Goal: Task Accomplishment & Management: Complete application form

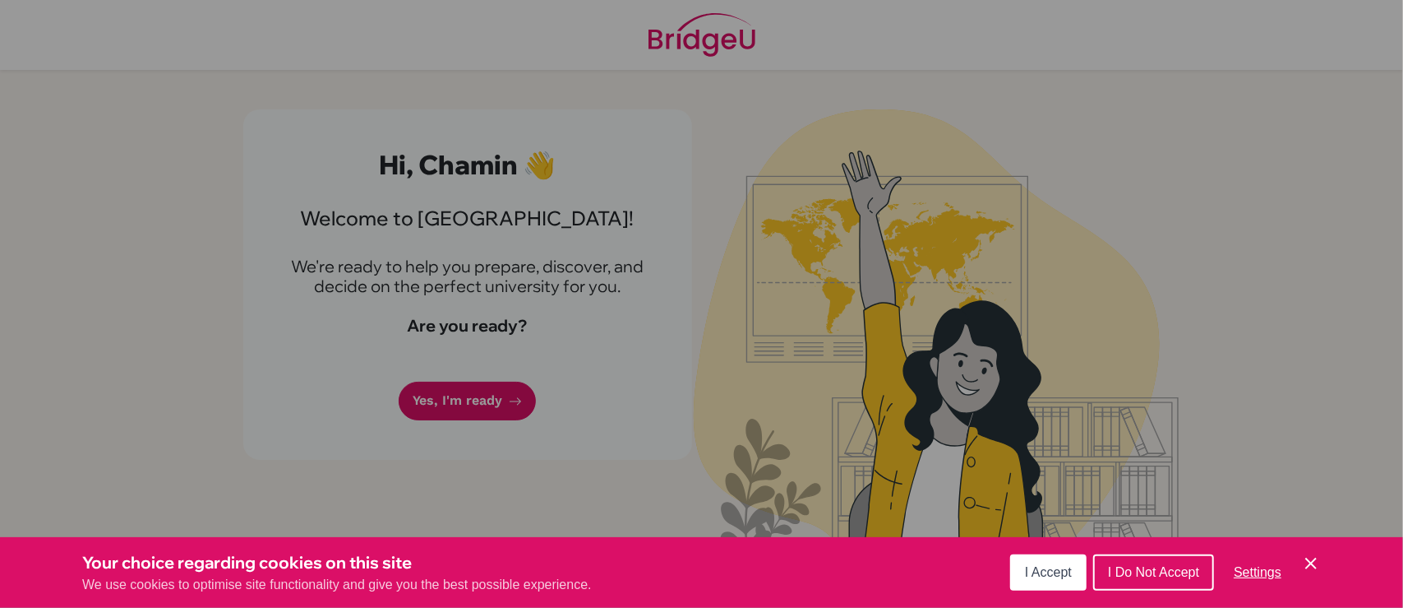
click at [1062, 577] on span "I Accept" at bounding box center [1048, 572] width 47 height 14
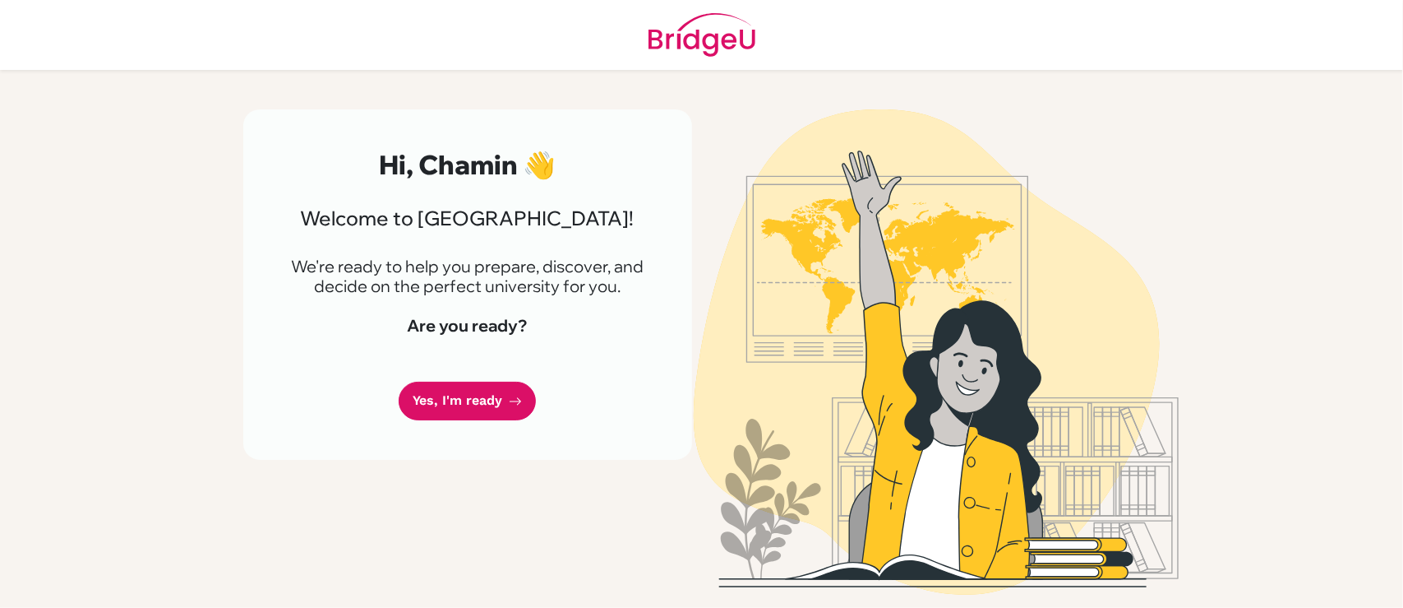
click at [803, 162] on img at bounding box center [936, 351] width 937 height 485
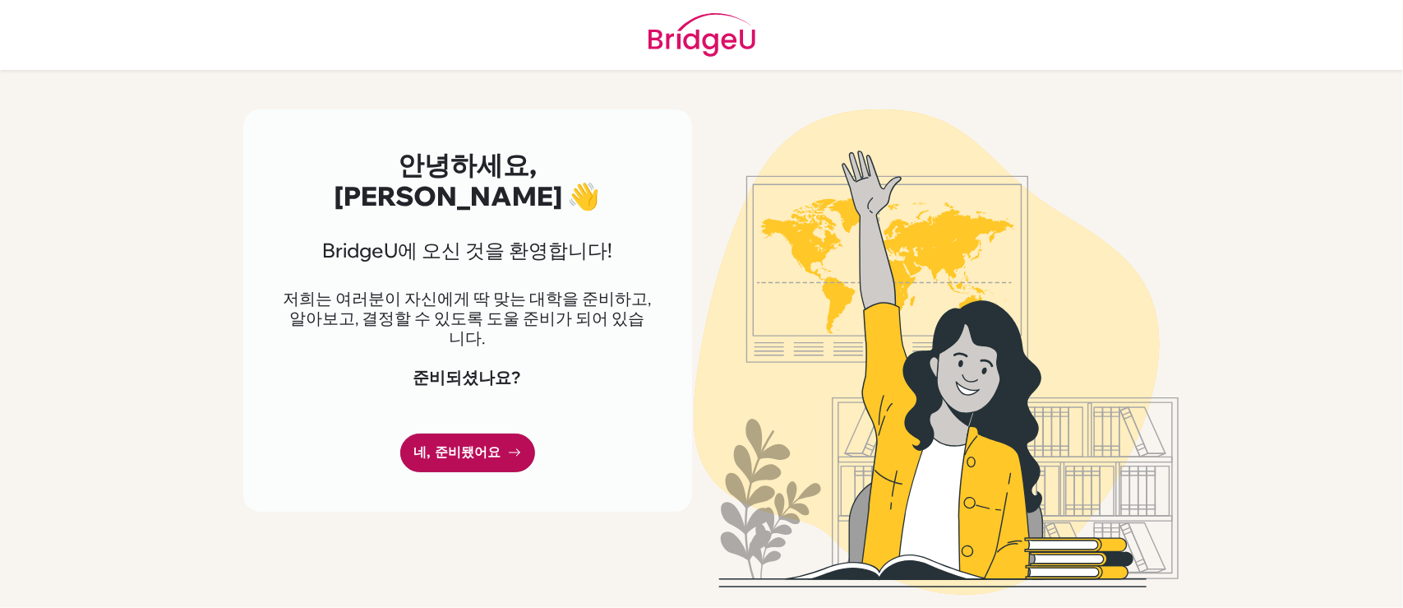
click at [480, 444] on font "네, 준비됐어요" at bounding box center [457, 452] width 87 height 16
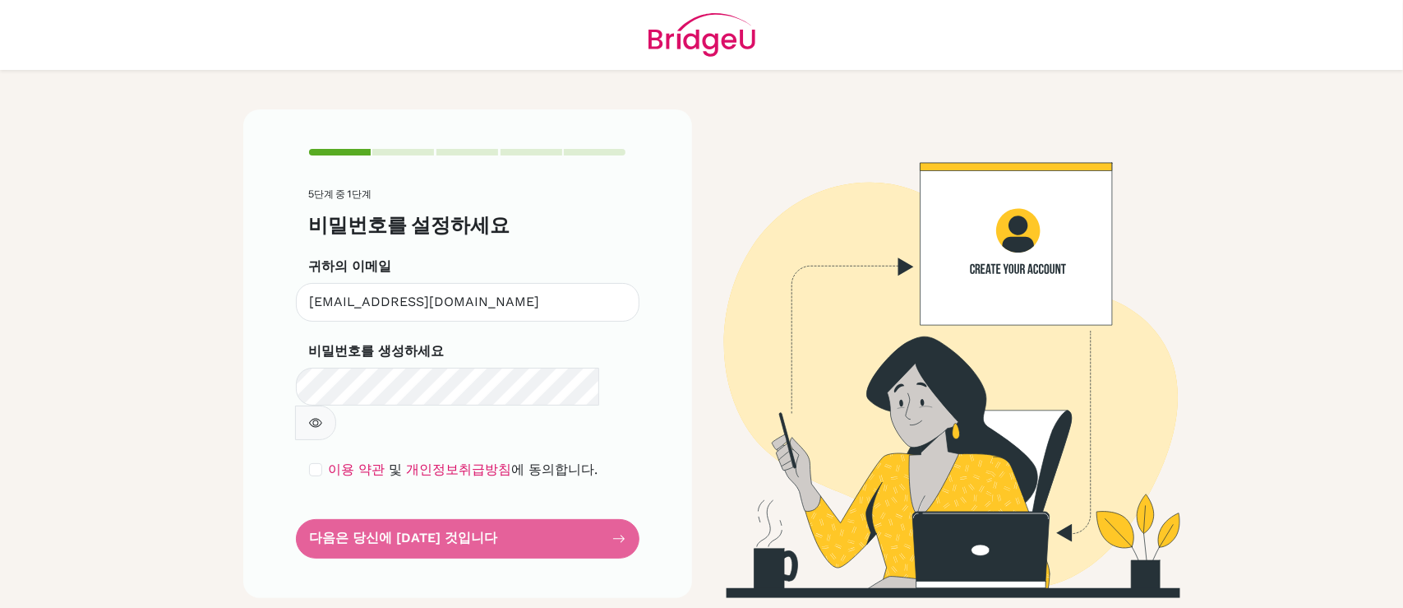
click at [336, 405] on button "button" at bounding box center [315, 422] width 41 height 35
click at [441, 507] on form "5단계 중 1단계 비밀번호를 설정하세요 귀하의 이메일 47901@aisa.sch.ae 잘못된 이메일입니다 비밀번호를 생성하세요 최소 6자 이상…" at bounding box center [467, 372] width 317 height 369
click at [316, 463] on input "checkbox" at bounding box center [315, 469] width 13 height 13
checkbox input "true"
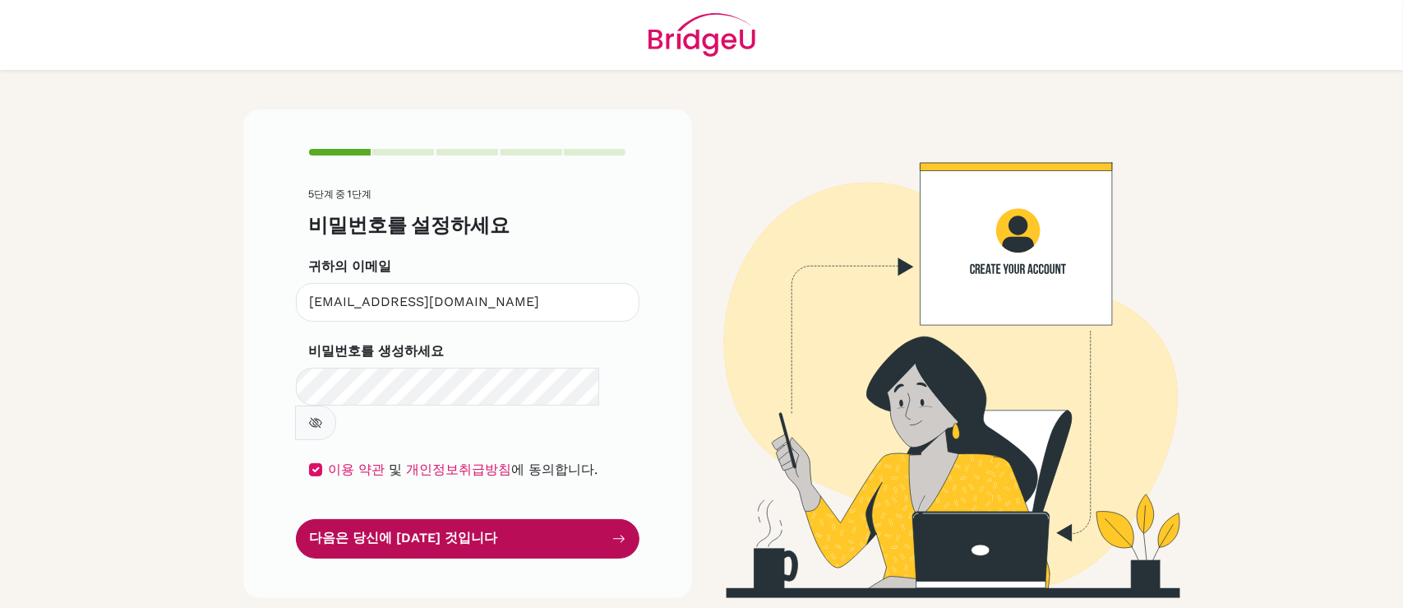
click at [386, 530] on font "다음은 당신에 대한 것입니다" at bounding box center [404, 538] width 188 height 16
